Goal: Task Accomplishment & Management: Use online tool/utility

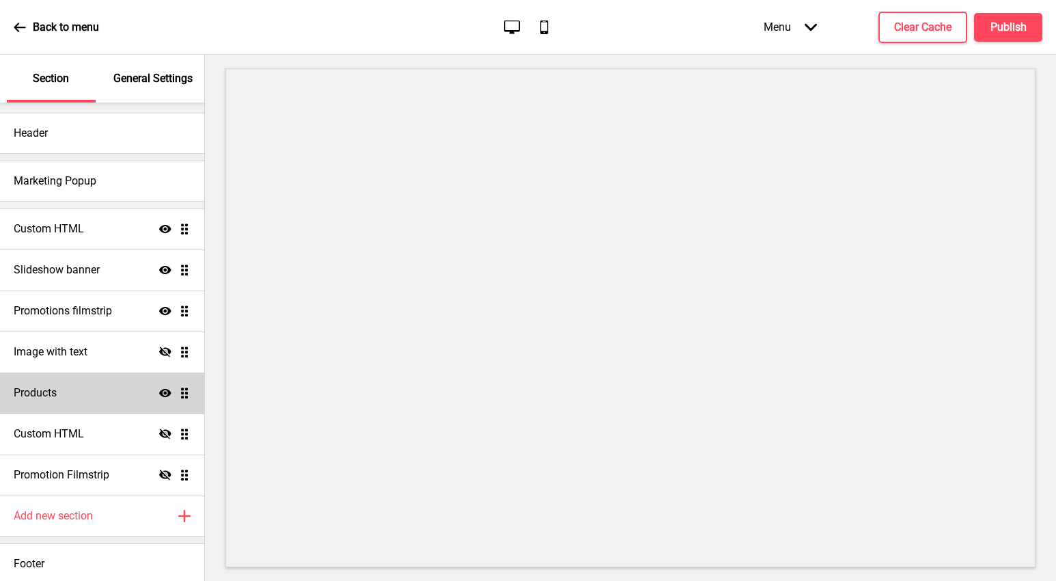
scroll to position [7, 0]
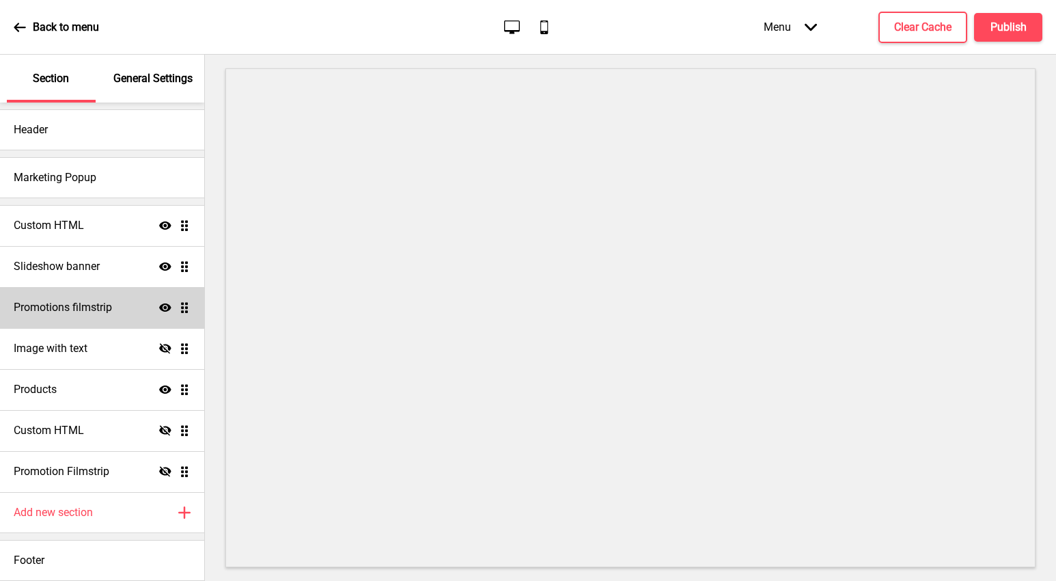
click at [55, 315] on div "Promotions filmstrip Show Drag" at bounding box center [102, 307] width 204 height 41
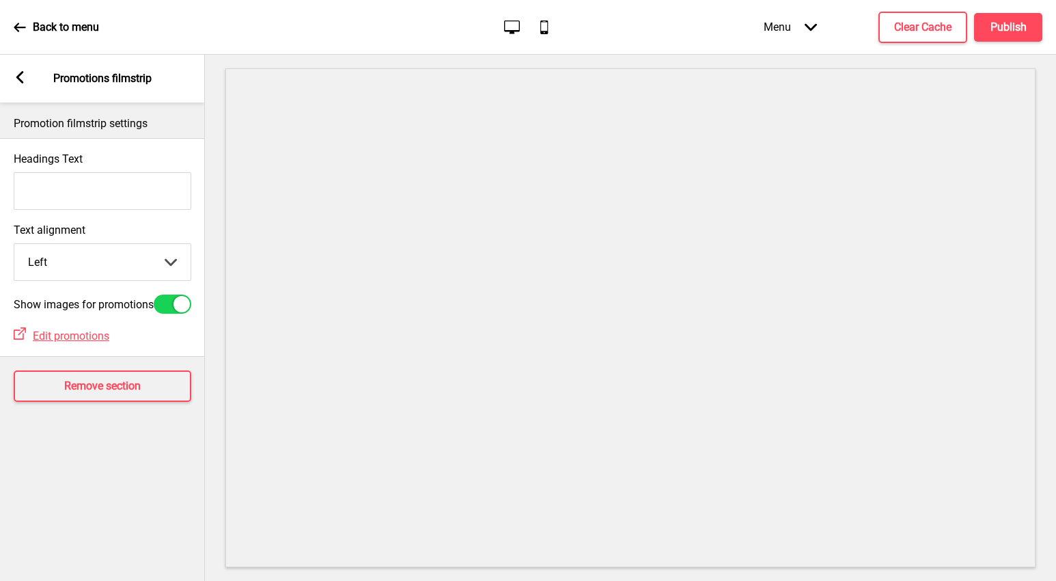
click at [16, 74] on rect at bounding box center [20, 77] width 12 height 12
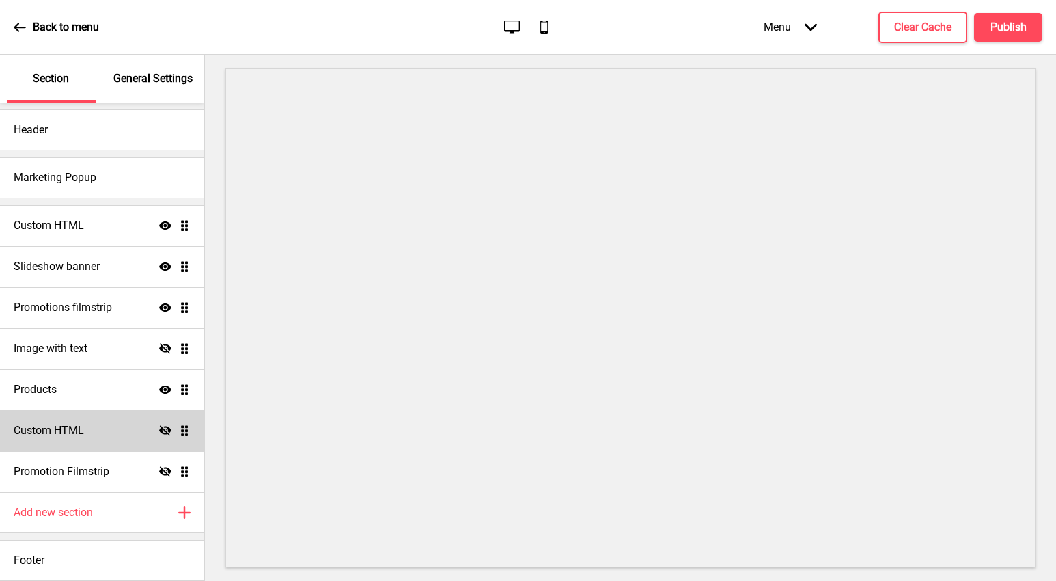
click at [49, 426] on h4 "Custom HTML" at bounding box center [49, 430] width 70 height 15
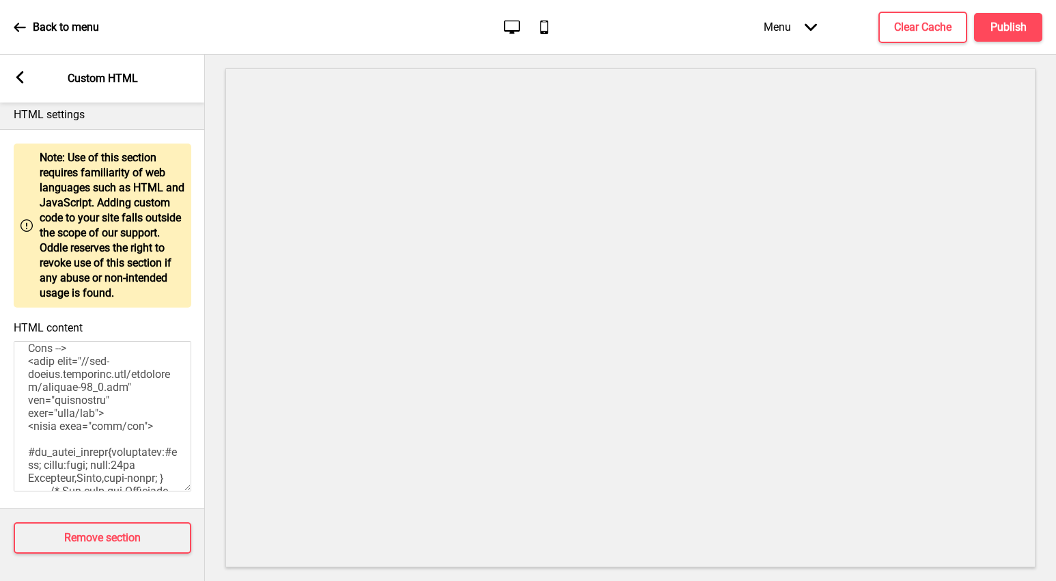
scroll to position [0, 0]
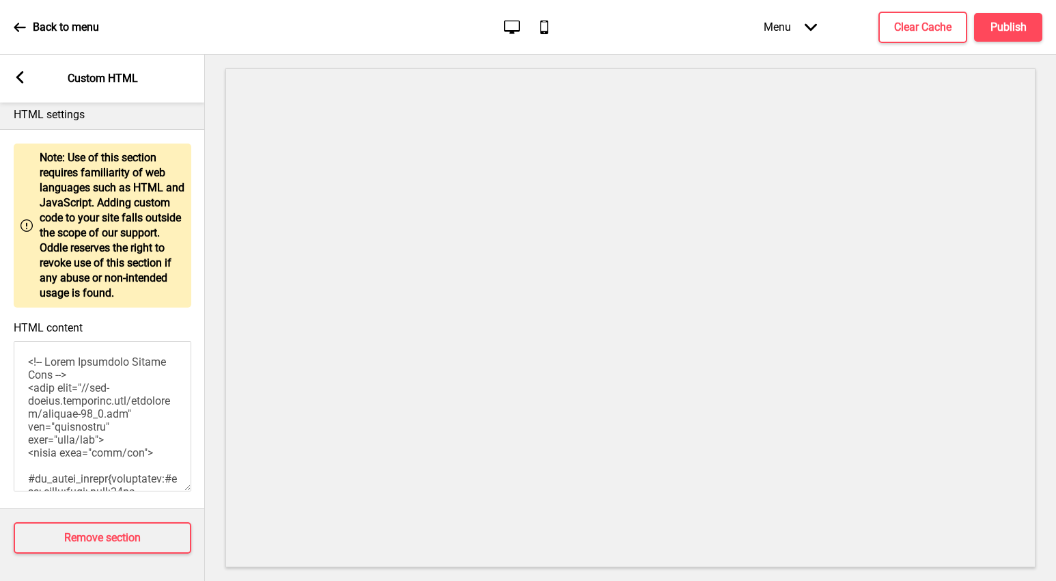
click at [20, 90] on div "Arrow left Custom HTML" at bounding box center [102, 79] width 205 height 48
click at [23, 84] on div "Arrow left" at bounding box center [20, 78] width 12 height 15
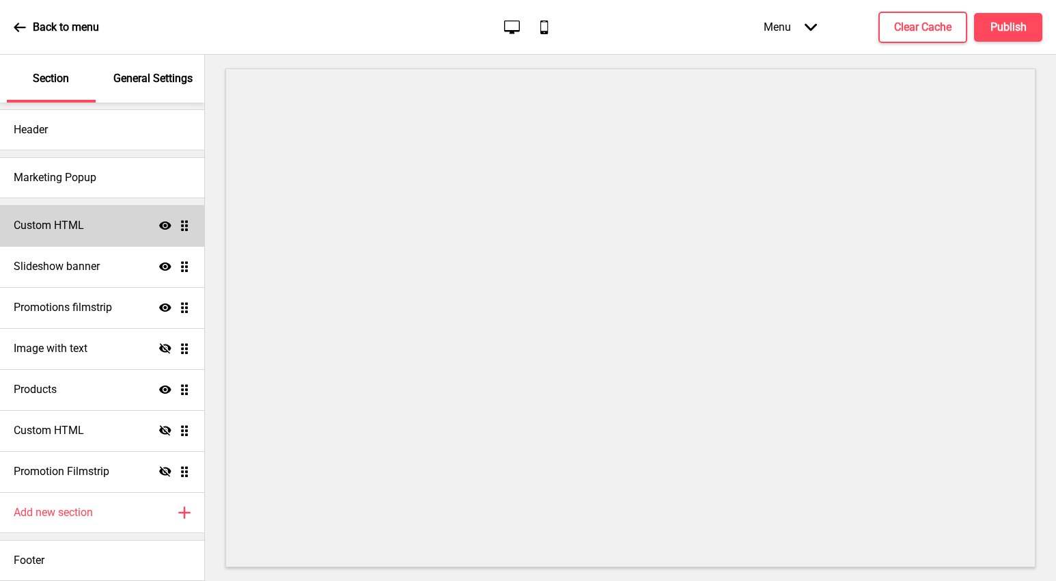
click at [53, 233] on div "Custom HTML Show Drag" at bounding box center [102, 225] width 204 height 41
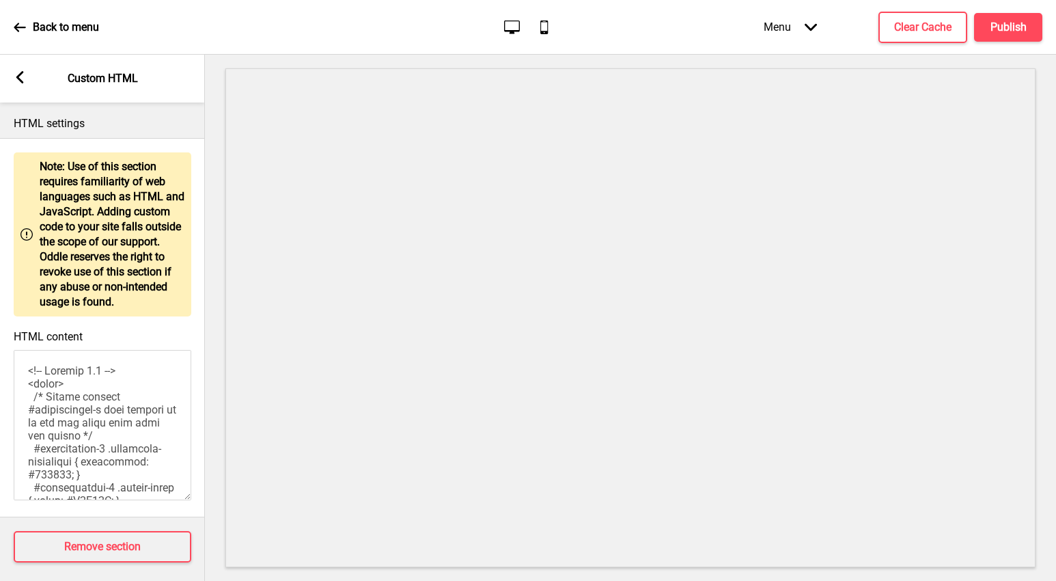
click at [17, 81] on rect at bounding box center [20, 77] width 12 height 12
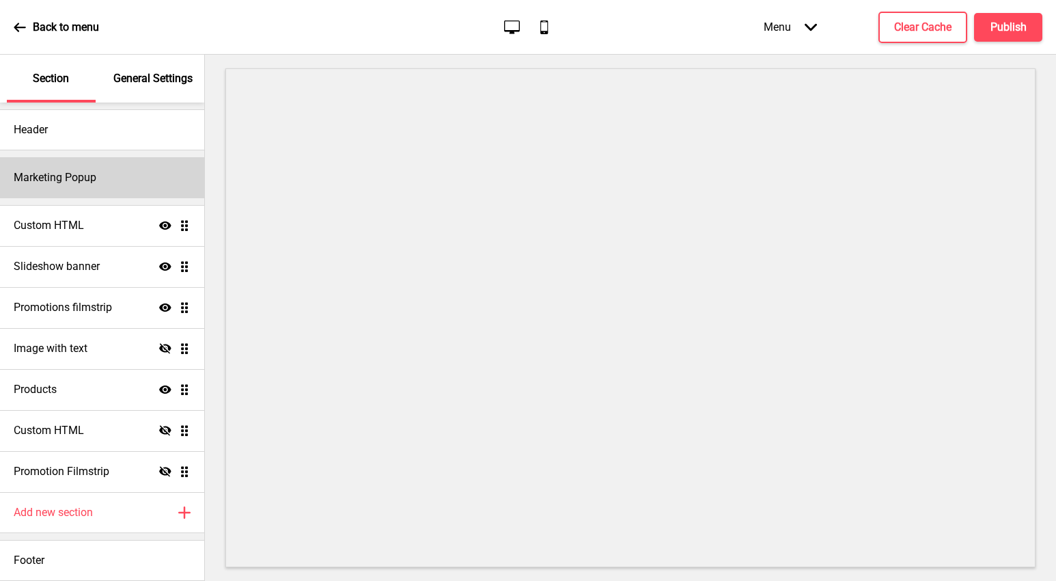
click at [38, 187] on div "Marketing Popup" at bounding box center [102, 177] width 204 height 41
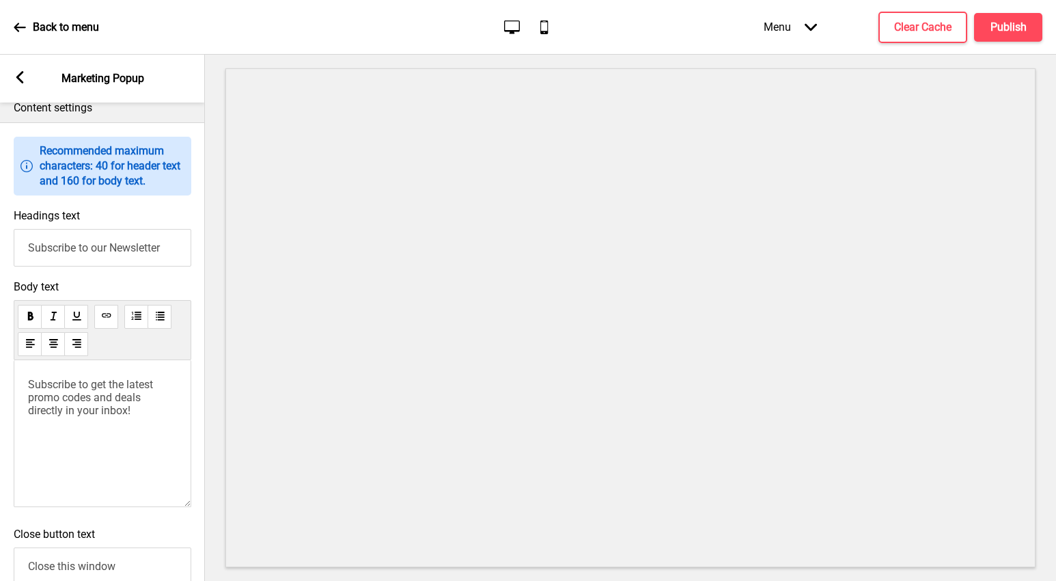
scroll to position [601, 0]
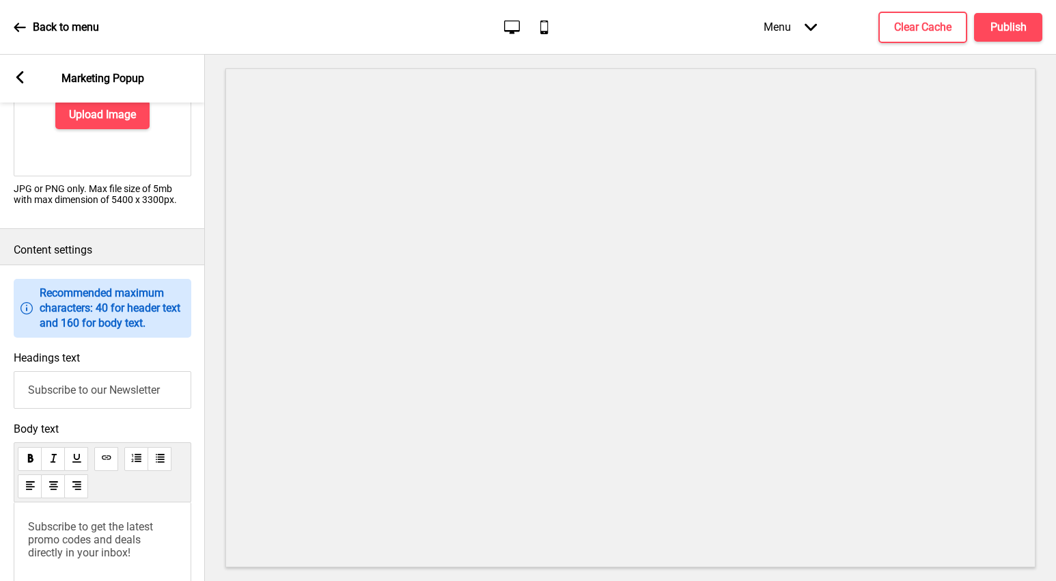
click at [21, 77] on rect at bounding box center [20, 77] width 12 height 12
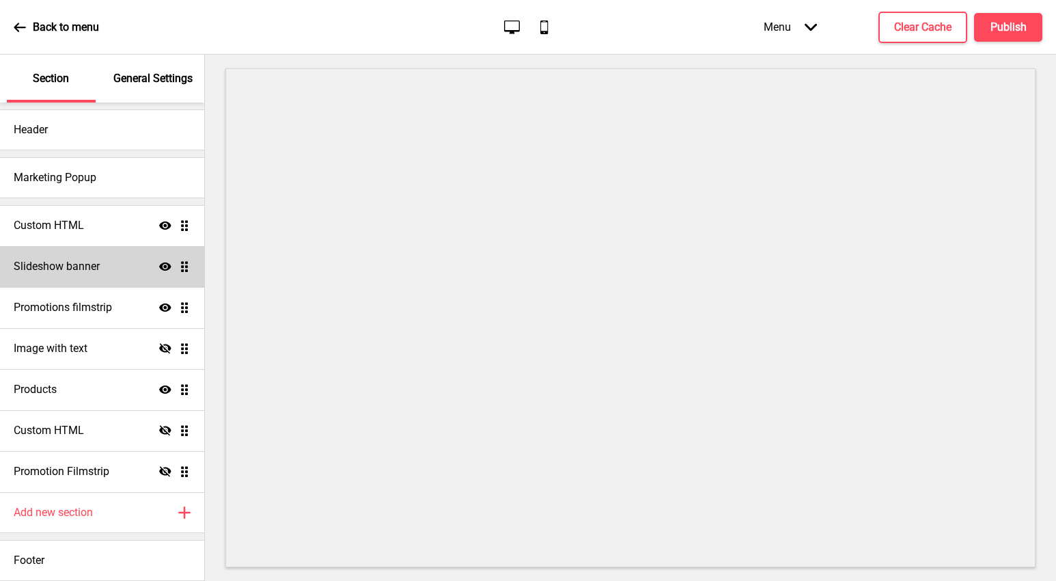
click at [38, 258] on div "Slideshow banner Show Drag" at bounding box center [102, 266] width 204 height 41
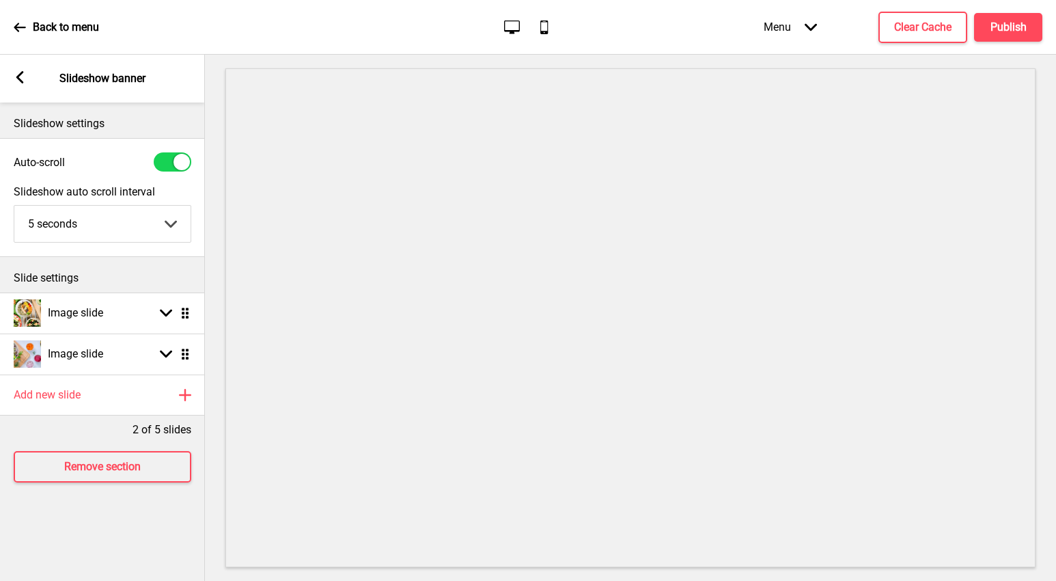
click at [19, 81] on rect at bounding box center [20, 77] width 12 height 12
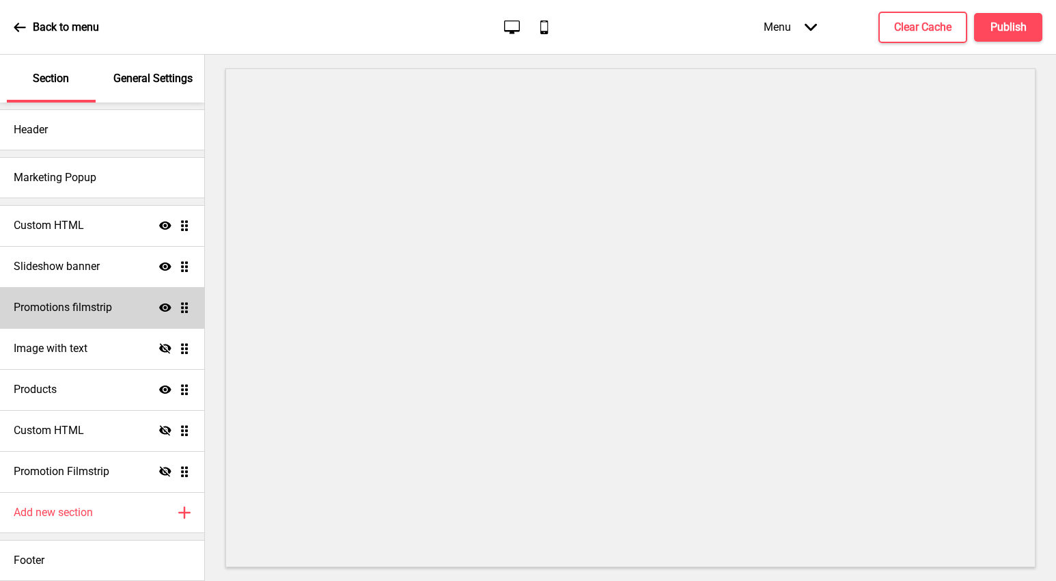
click at [40, 299] on div "Promotions filmstrip Show Drag" at bounding box center [102, 307] width 204 height 41
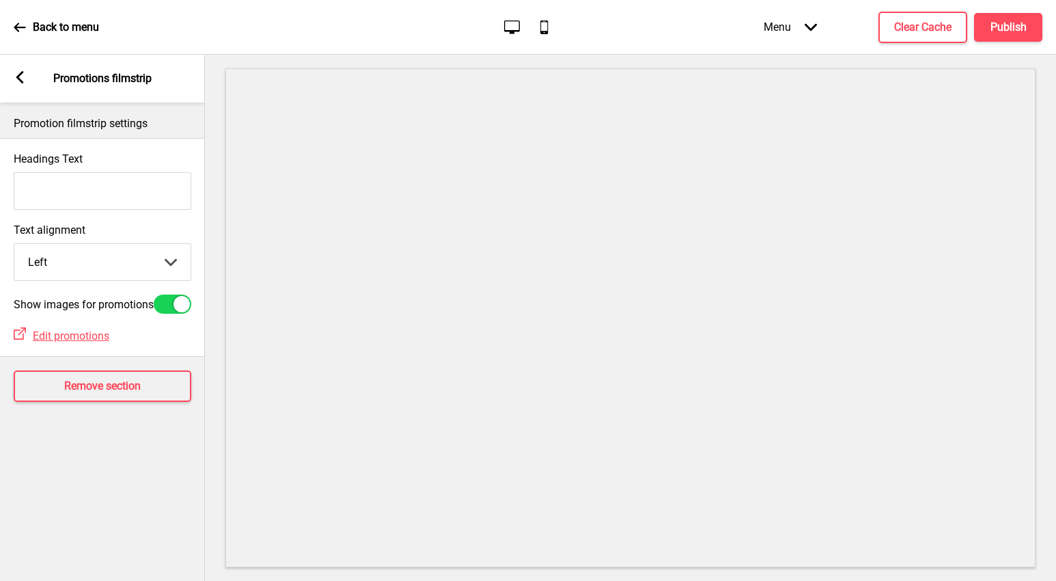
click at [91, 266] on select "Left Center Right" at bounding box center [102, 262] width 176 height 36
click at [14, 79] on rect at bounding box center [20, 77] width 12 height 12
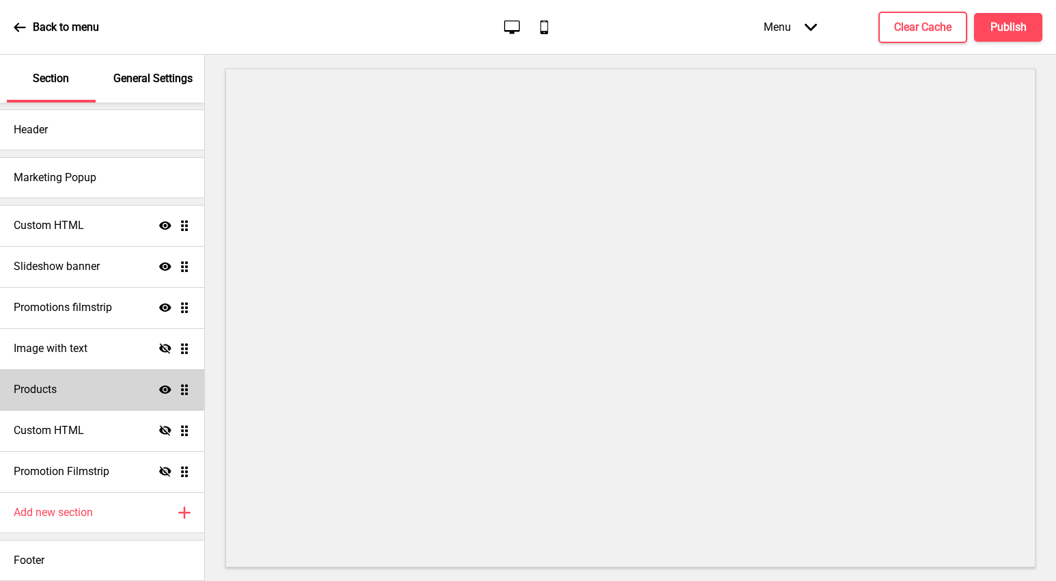
click at [59, 383] on div "Products Show Drag" at bounding box center [102, 389] width 204 height 41
select select "list"
select select "contain"
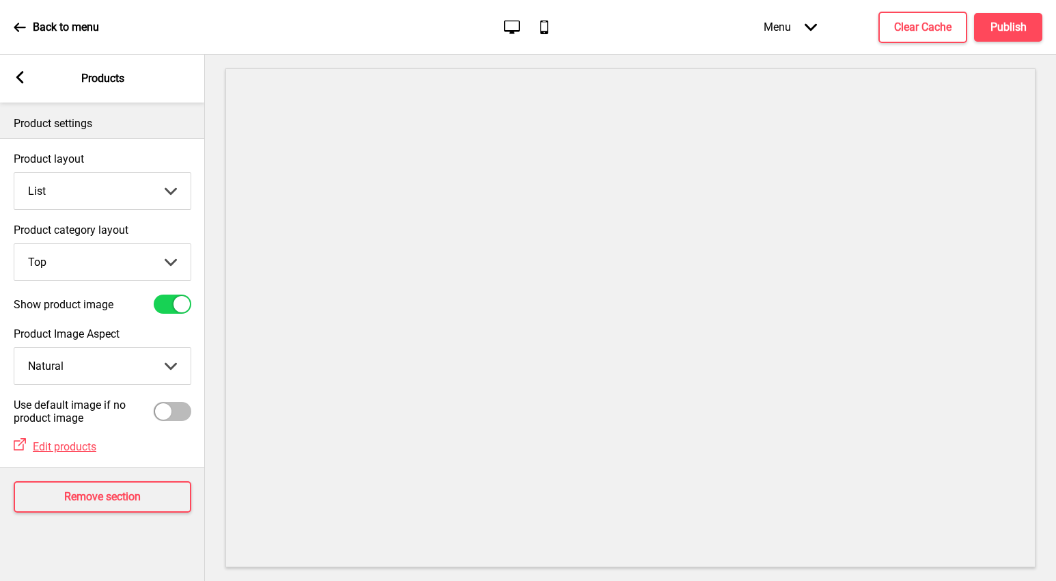
click at [16, 79] on rect at bounding box center [20, 77] width 12 height 12
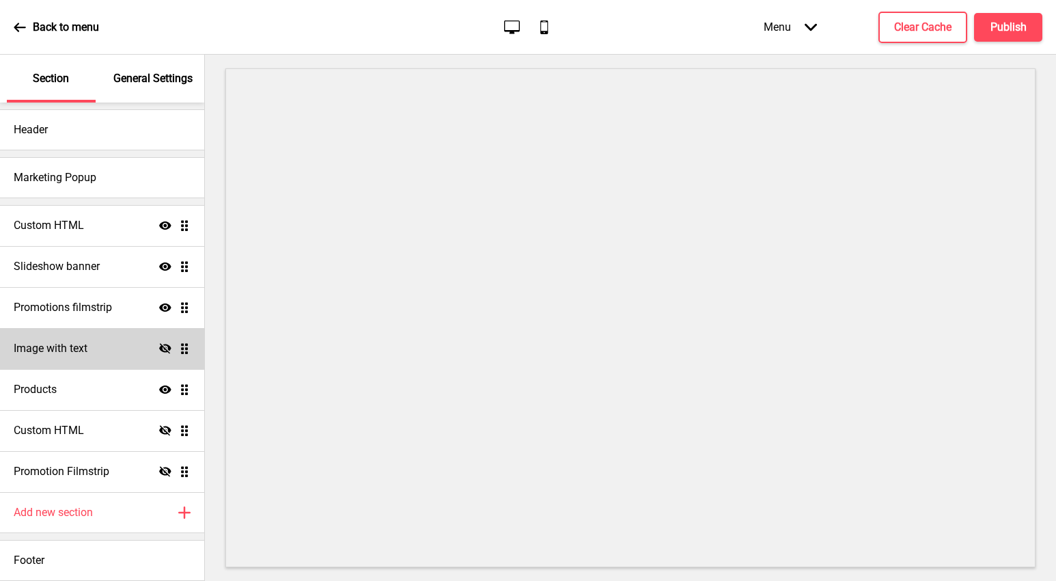
click at [59, 345] on h4 "Image with text" at bounding box center [51, 348] width 74 height 15
select select "center"
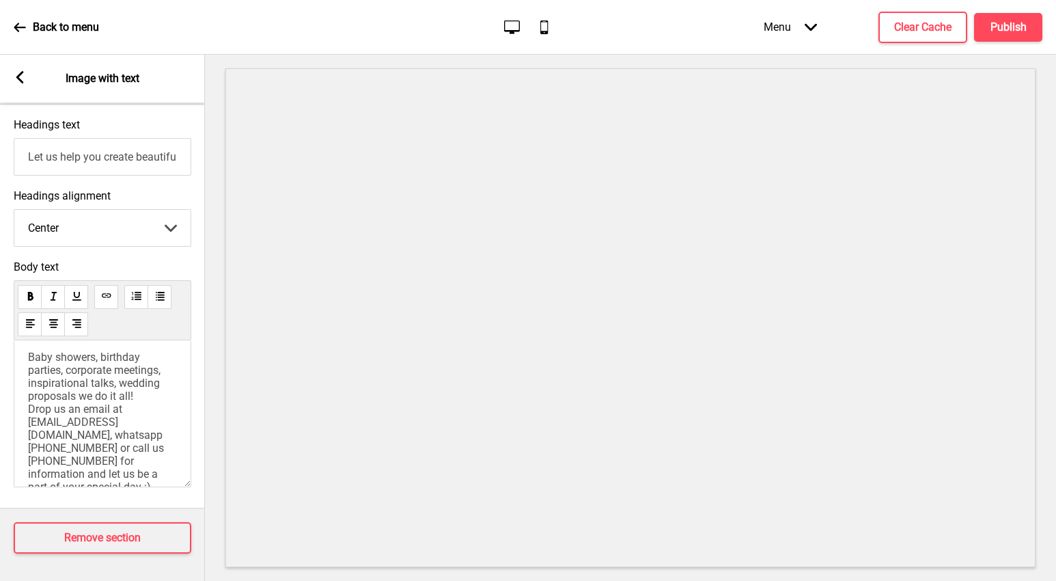
scroll to position [26, 0]
click at [16, 75] on rect at bounding box center [20, 77] width 12 height 12
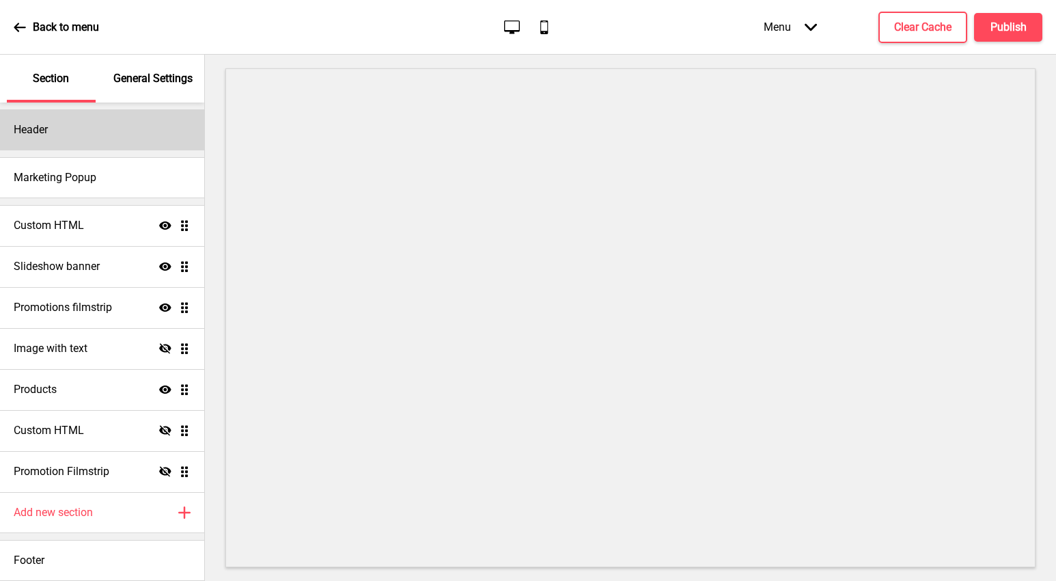
click at [105, 129] on div "Header" at bounding box center [102, 129] width 204 height 41
select select "Roboto Slab"
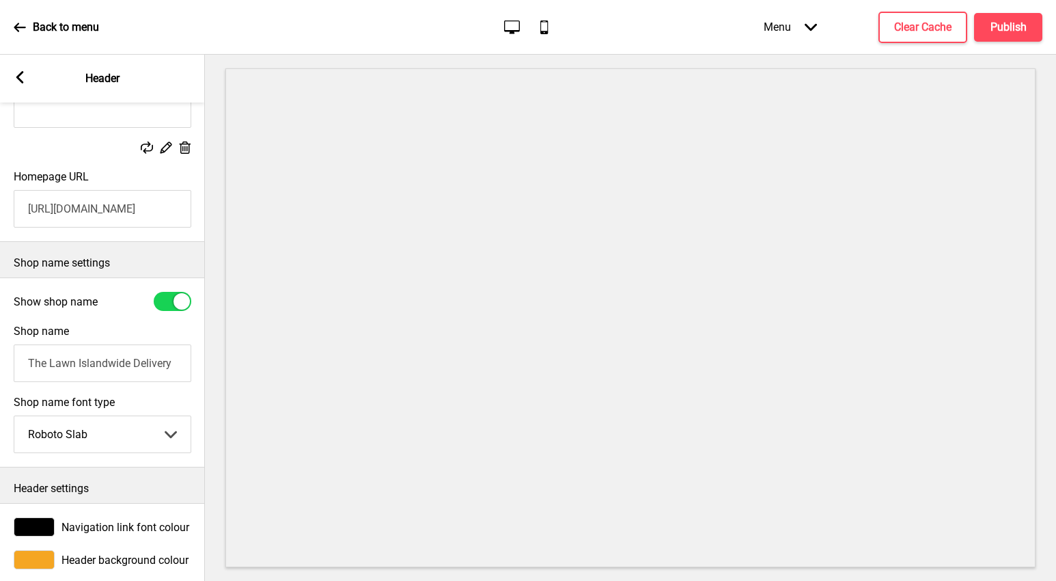
scroll to position [206, 0]
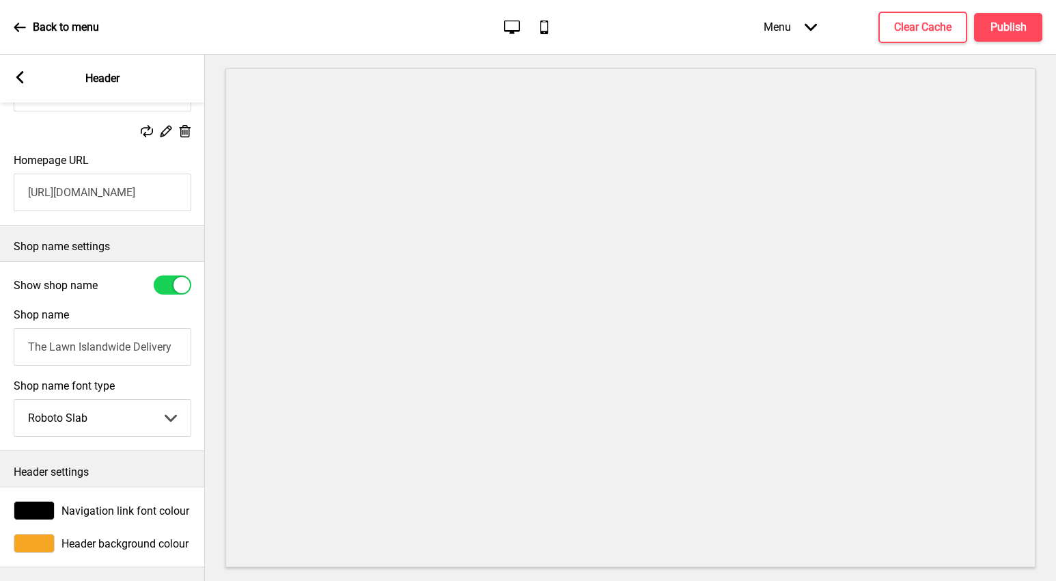
click at [124, 406] on select "Abhaya Libre Abril Fatface Adobe Garamond Pro Arimo Arsenal Arvo Berkshire Swas…" at bounding box center [102, 418] width 176 height 36
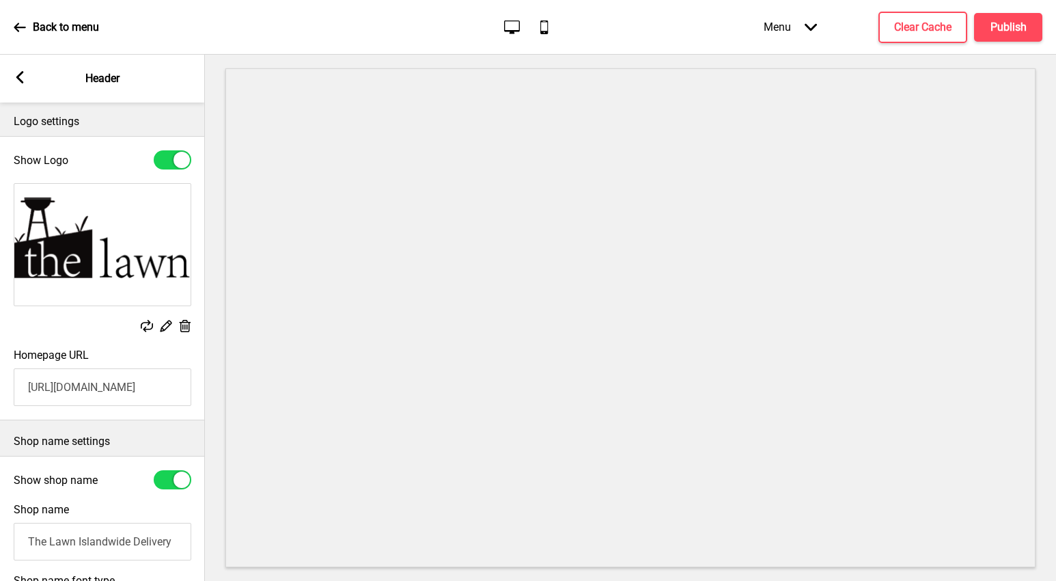
scroll to position [0, 0]
click at [20, 74] on icon at bounding box center [20, 77] width 8 height 12
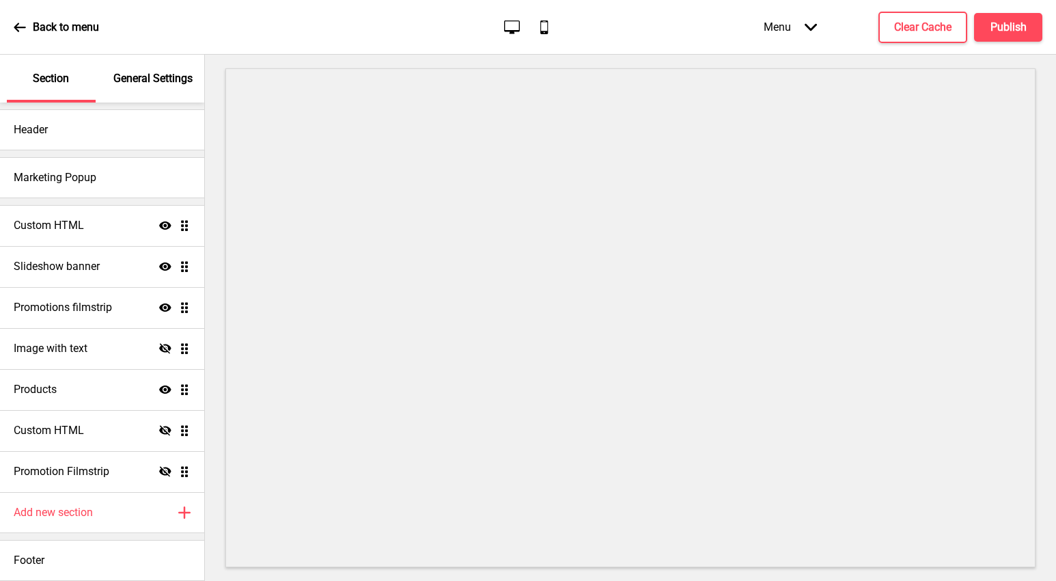
click at [153, 83] on p "General Settings" at bounding box center [152, 78] width 79 height 15
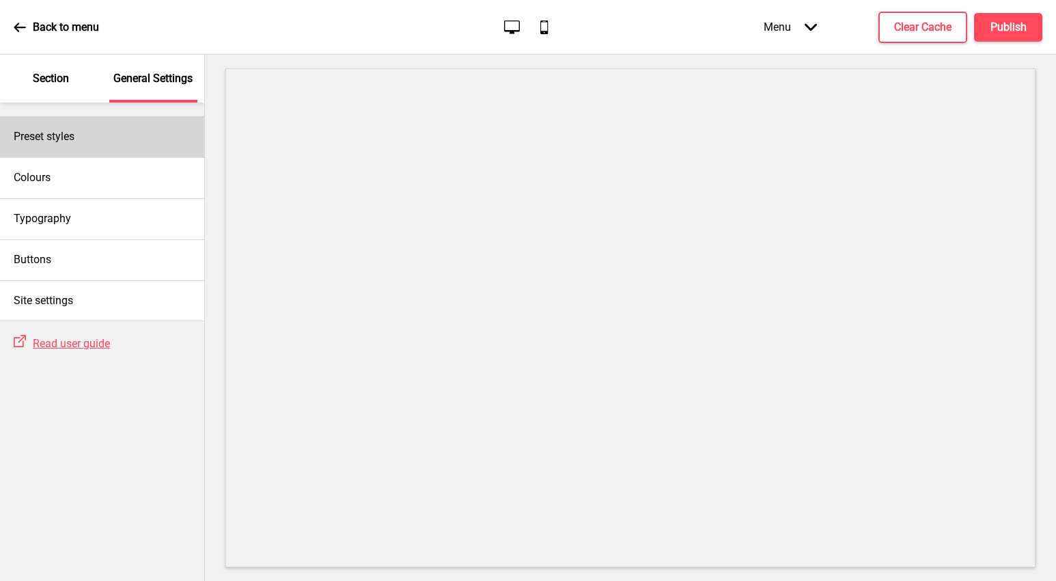
click at [138, 137] on div "Preset styles" at bounding box center [102, 136] width 204 height 41
select select "Custom"
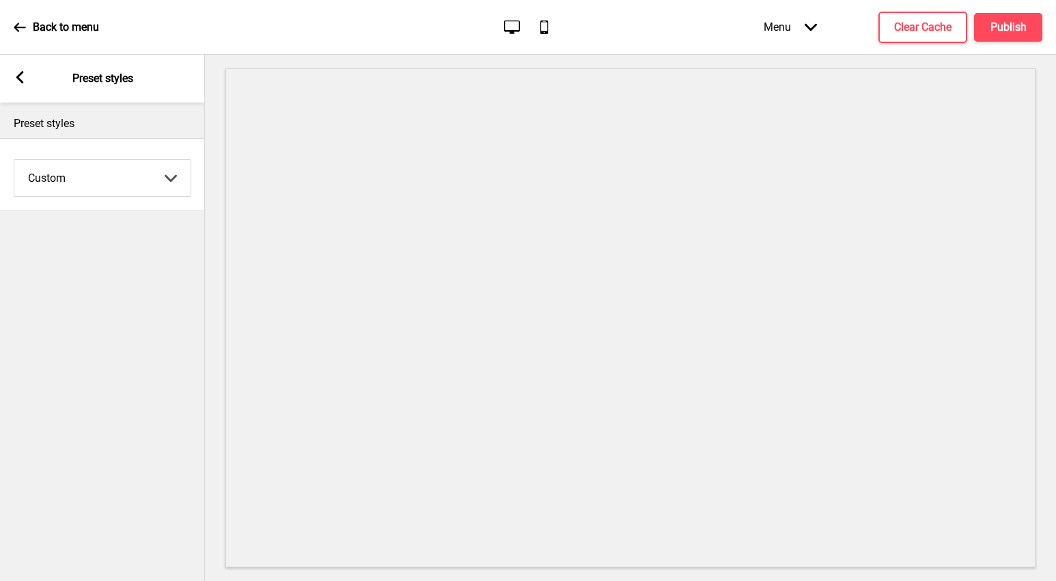
click at [20, 78] on rect at bounding box center [20, 77] width 12 height 12
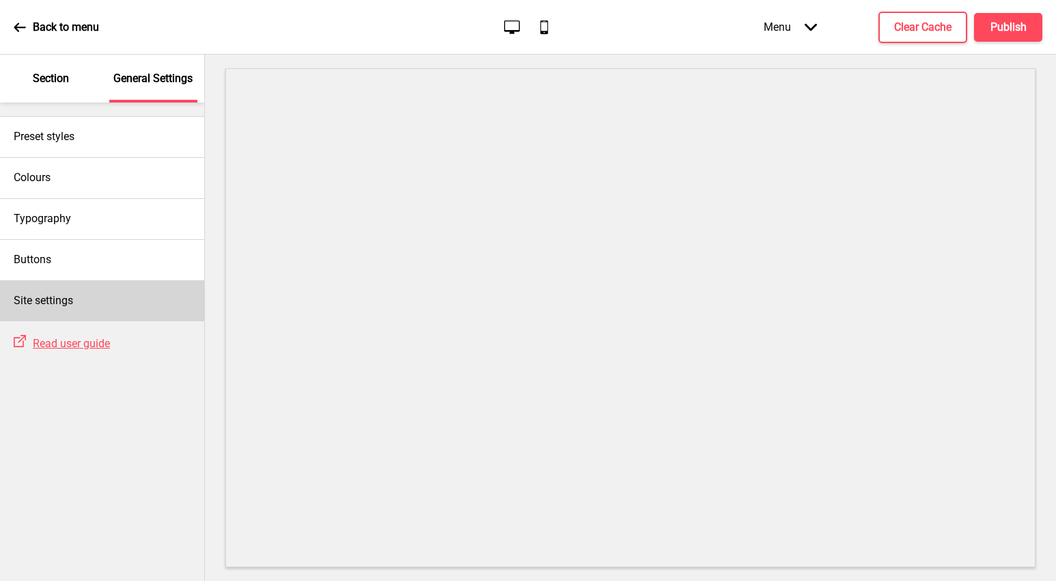
click at [96, 300] on div "Site settings" at bounding box center [102, 300] width 204 height 41
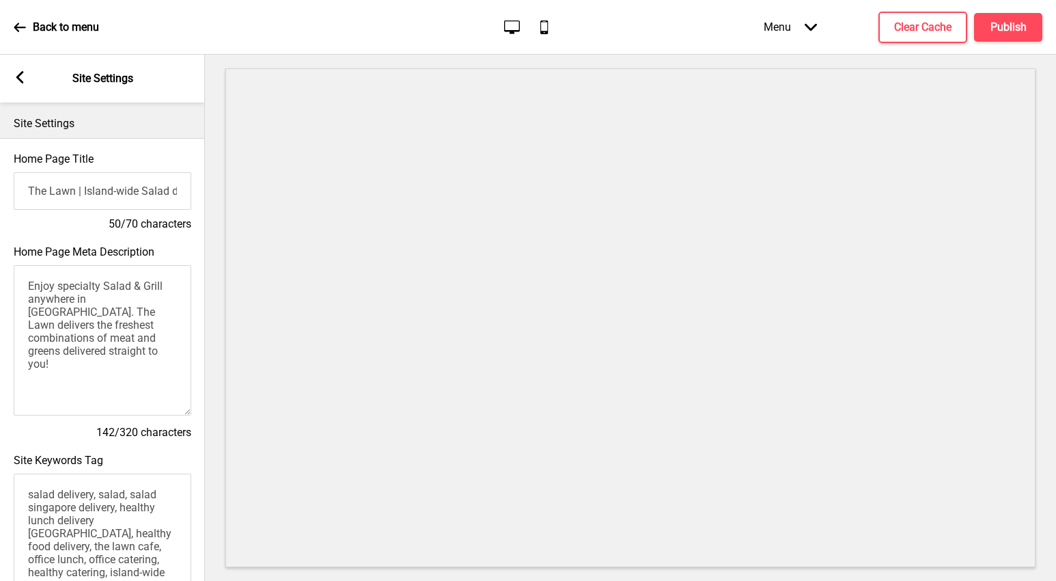
click at [20, 72] on rect at bounding box center [20, 77] width 12 height 12
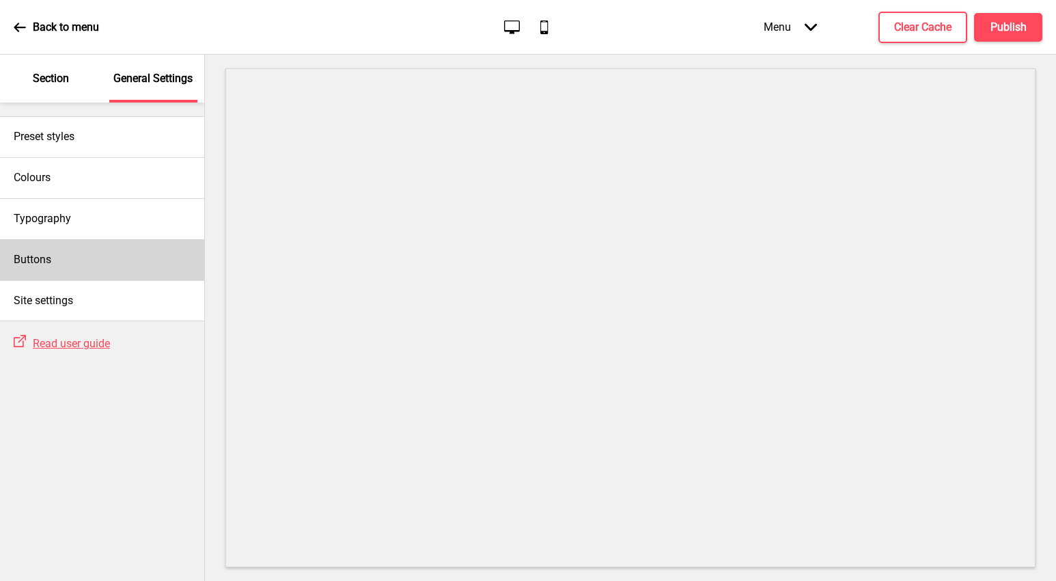
click at [81, 262] on div "Buttons" at bounding box center [102, 259] width 204 height 41
select select "pill"
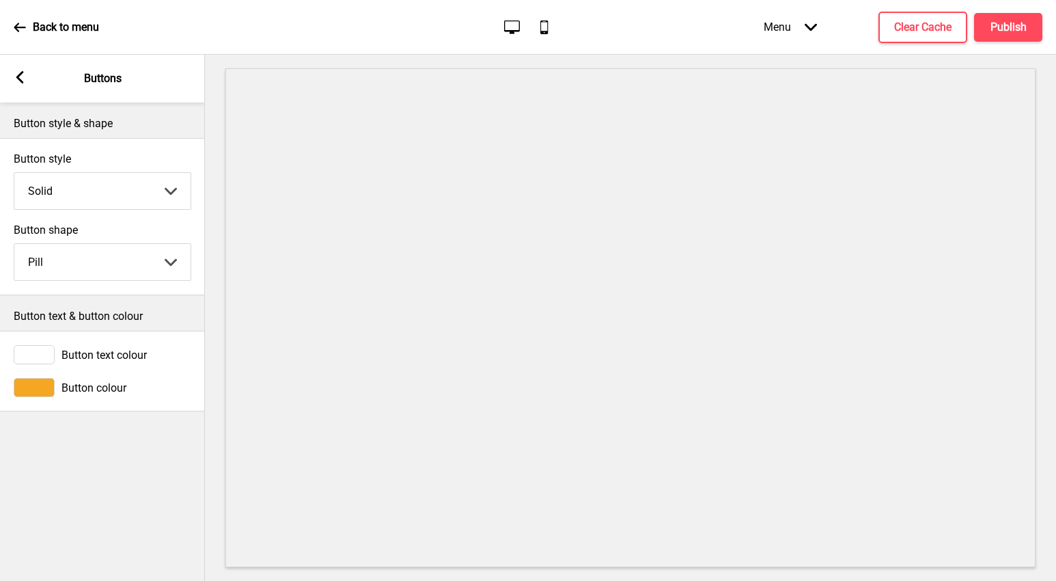
click at [21, 74] on icon at bounding box center [20, 77] width 8 height 12
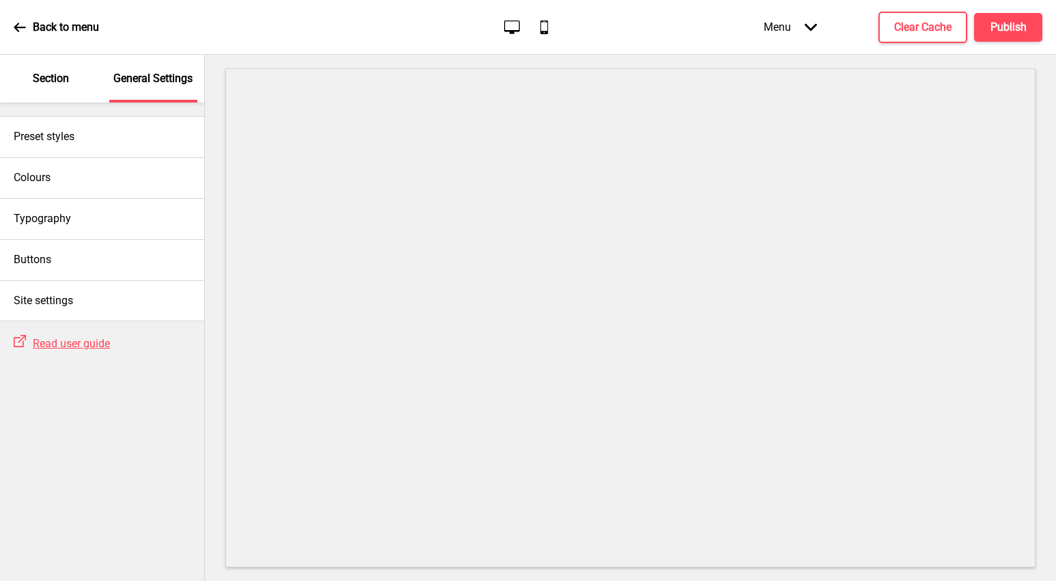
click at [40, 76] on p "Section" at bounding box center [51, 78] width 36 height 15
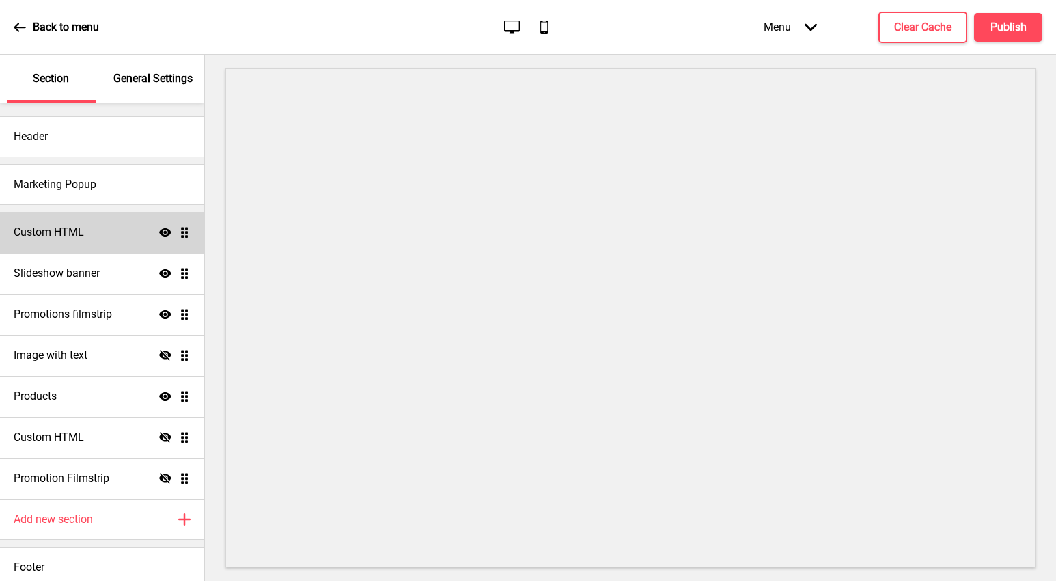
click at [46, 232] on h4 "Custom HTML" at bounding box center [49, 232] width 70 height 15
